Goal: Transaction & Acquisition: Subscribe to service/newsletter

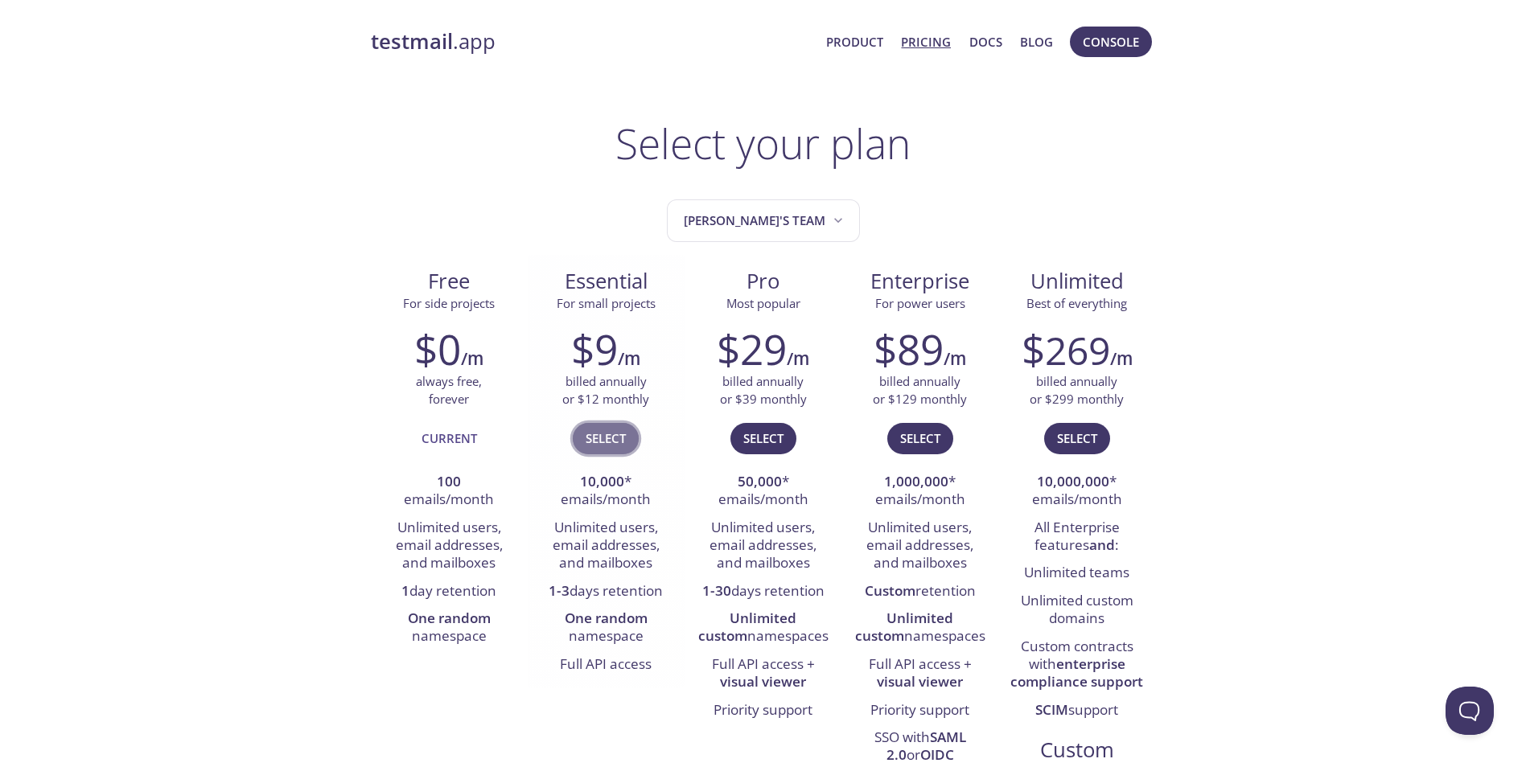
click at [599, 440] on span "Select" at bounding box center [606, 438] width 40 height 21
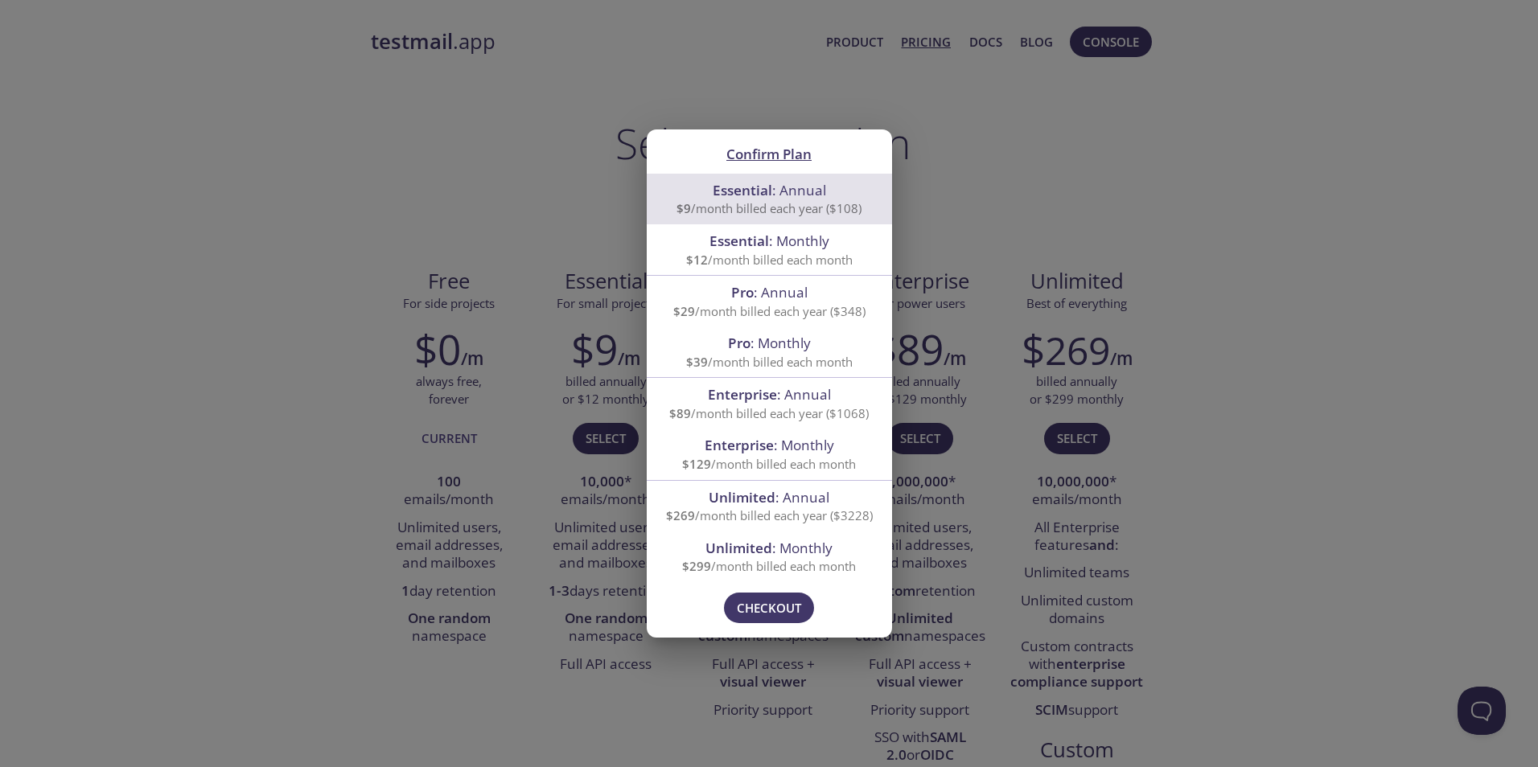
click at [375, 528] on div "Confirm Plan Essential : Annual $9 /month billed each year ($108) Essential : M…" at bounding box center [769, 383] width 1538 height 767
